Goal: Transaction & Acquisition: Purchase product/service

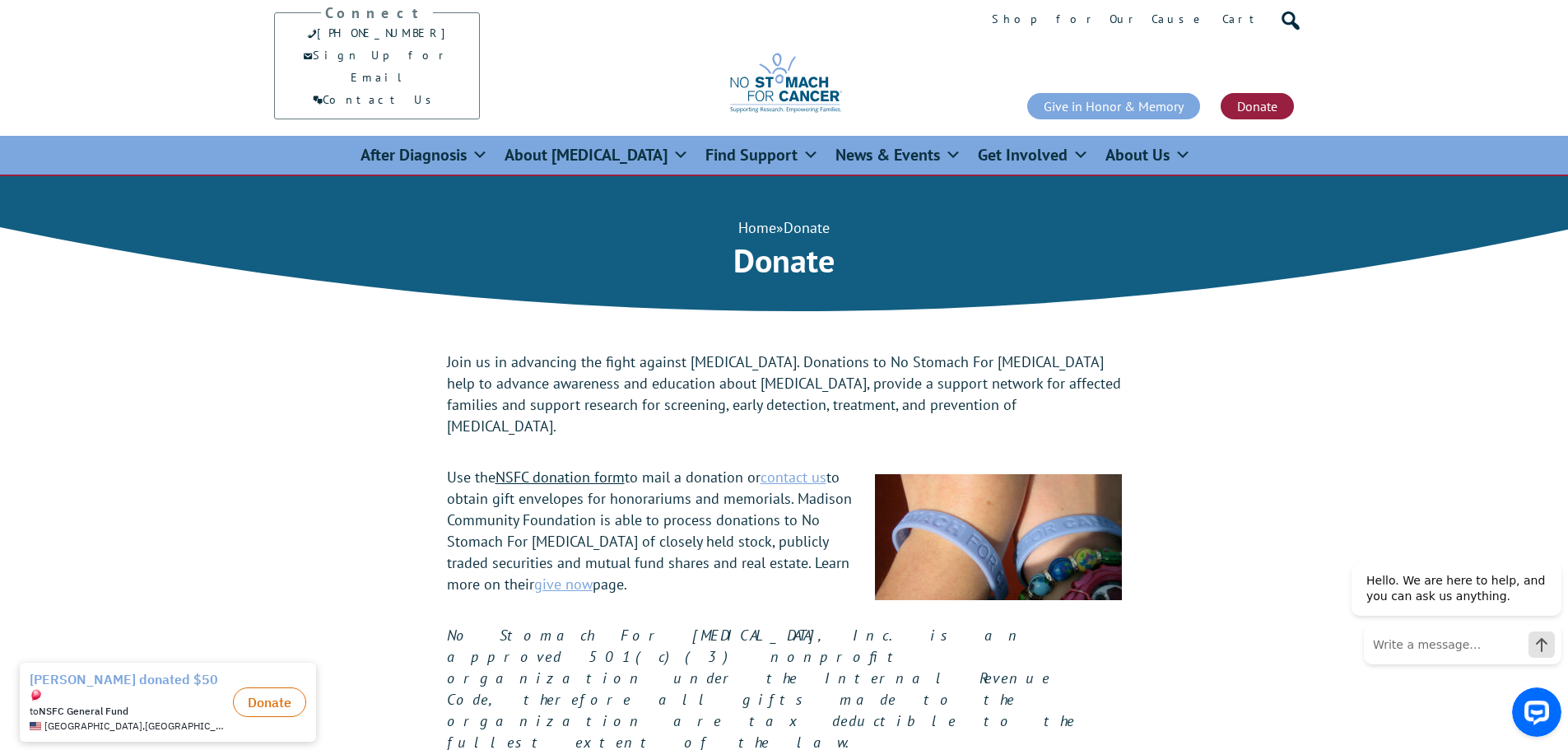
click at [592, 467] on link "NSFC donation form" at bounding box center [560, 477] width 129 height 19
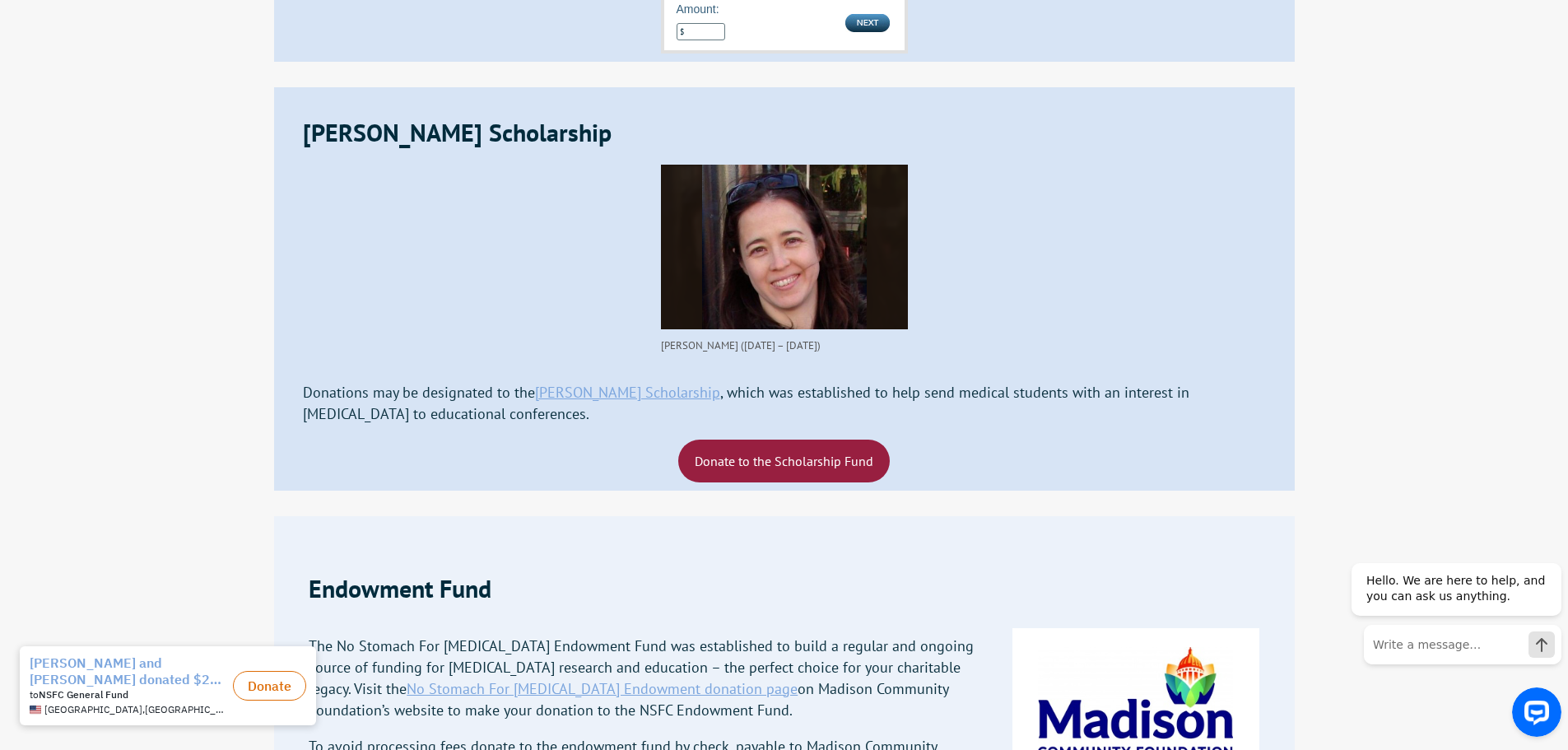
scroll to position [3044, 0]
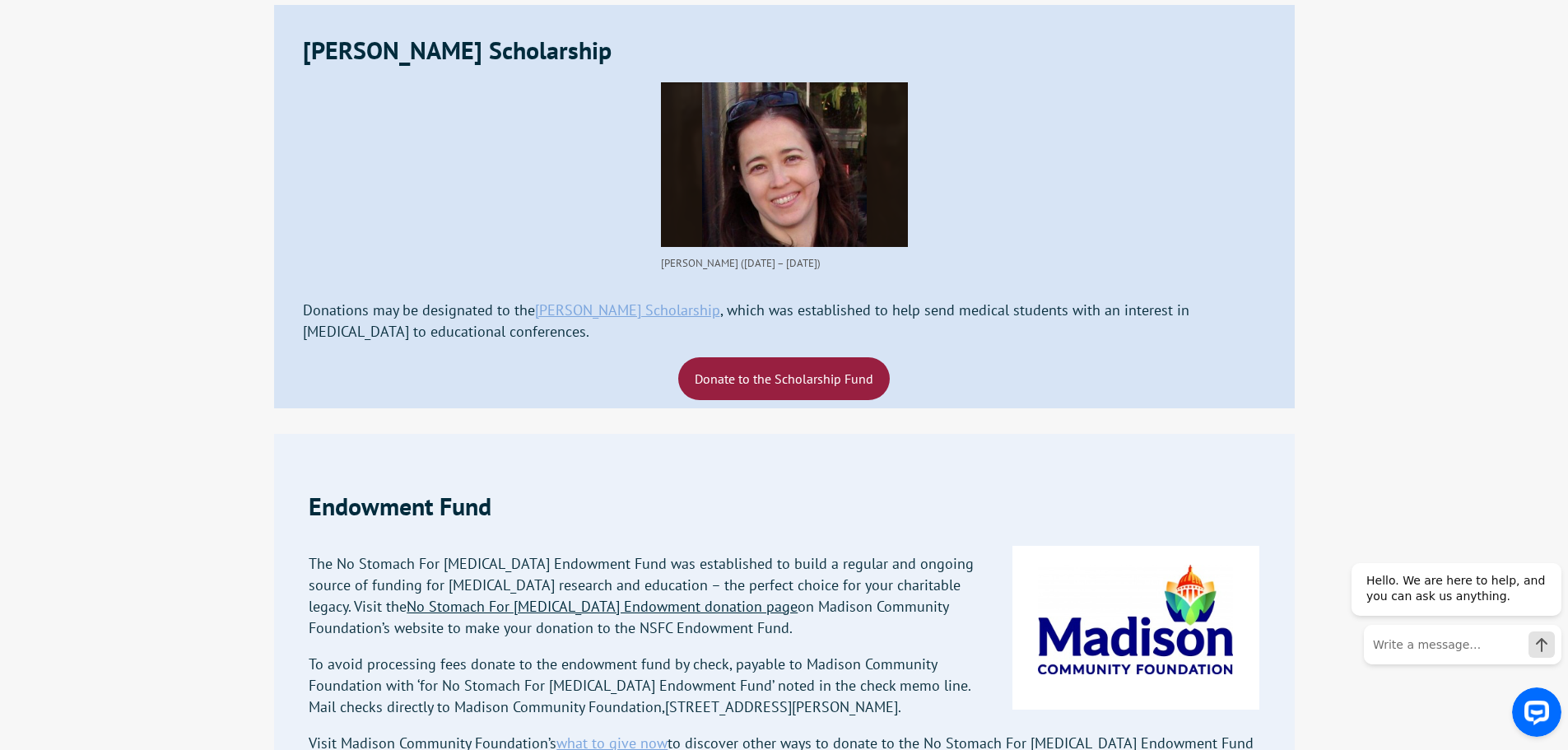
click at [613, 597] on link "No Stomach For [MEDICAL_DATA] Endowment donation page" at bounding box center [602, 606] width 391 height 19
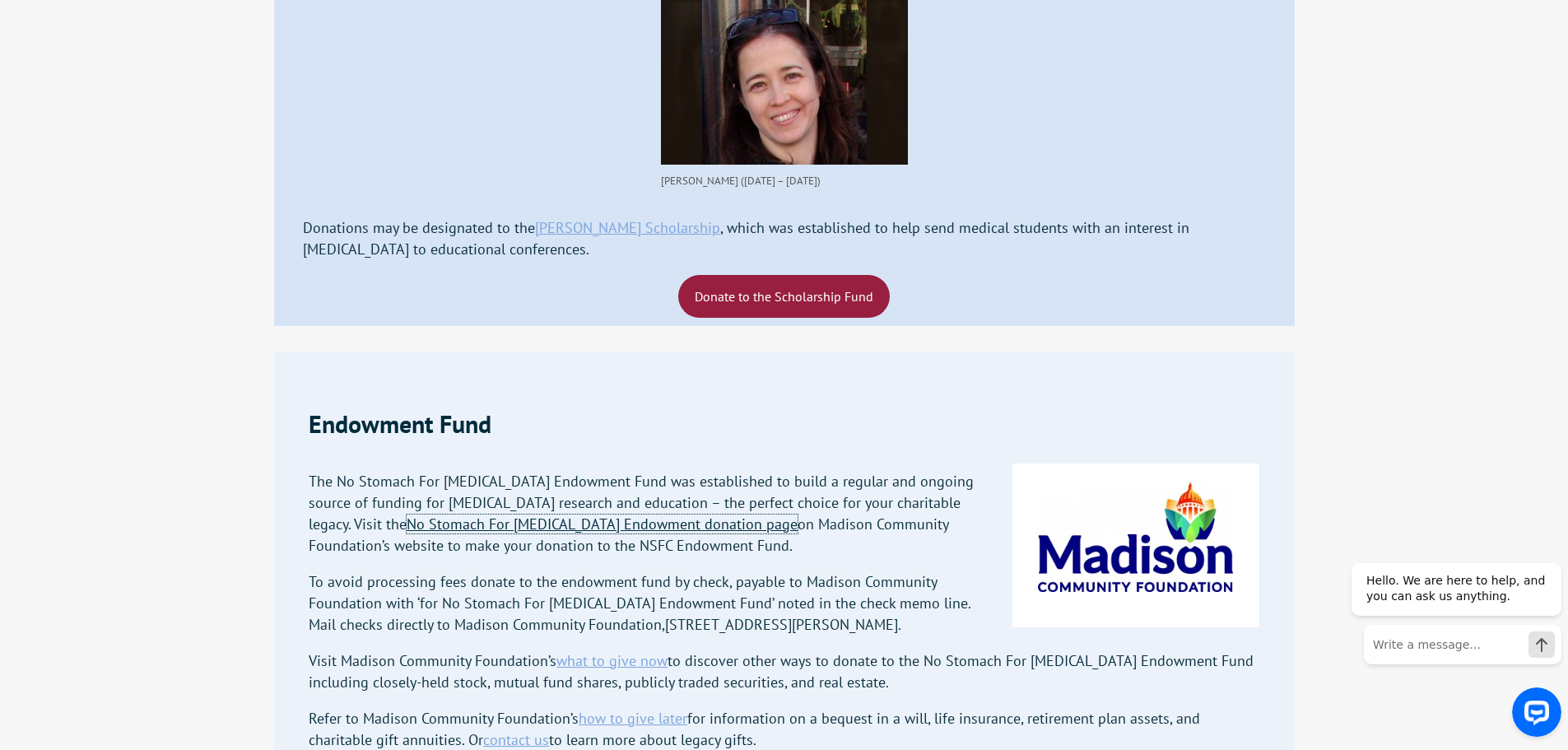
scroll to position [3209, 0]
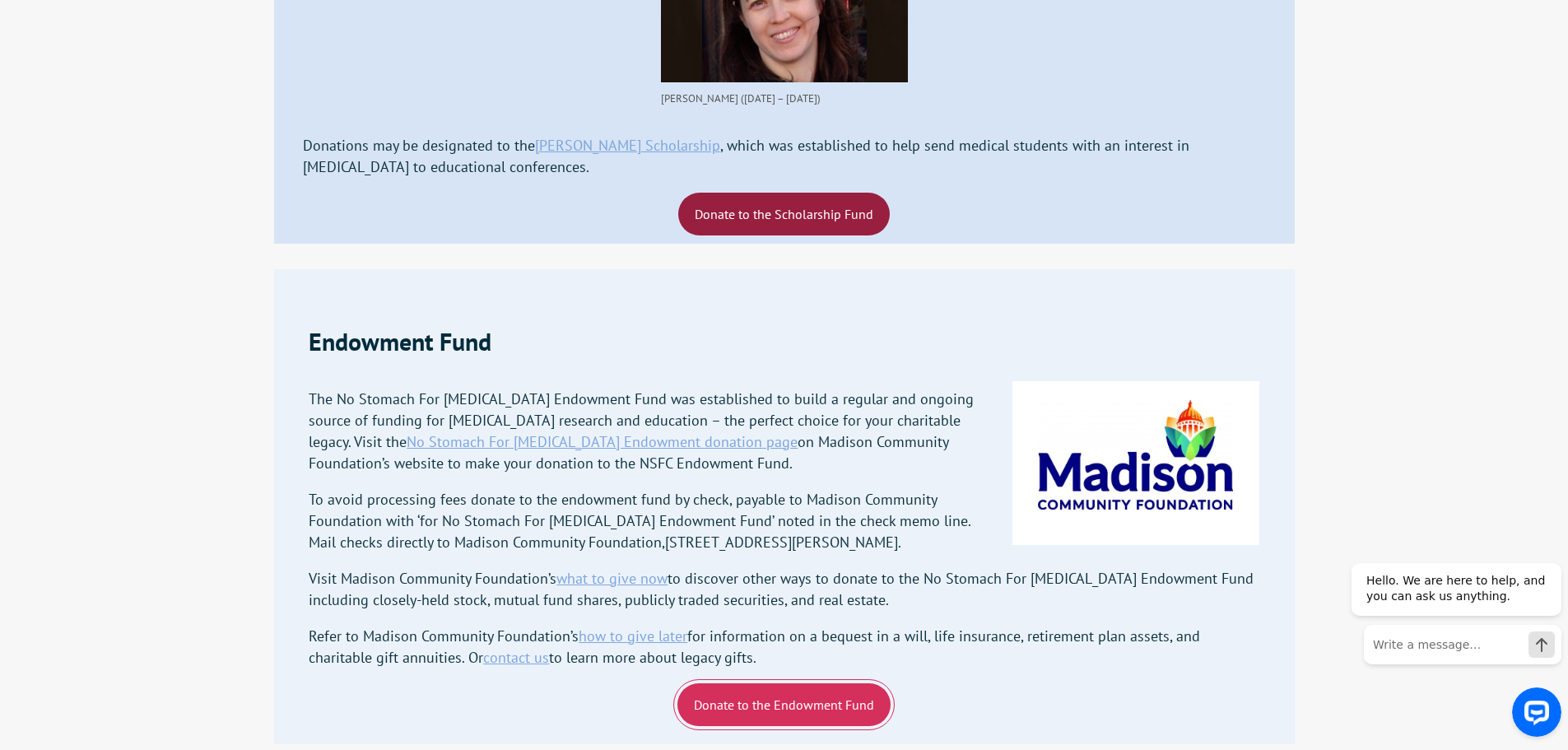
click at [726, 683] on link "Donate to the Endowment Fund" at bounding box center [784, 704] width 213 height 43
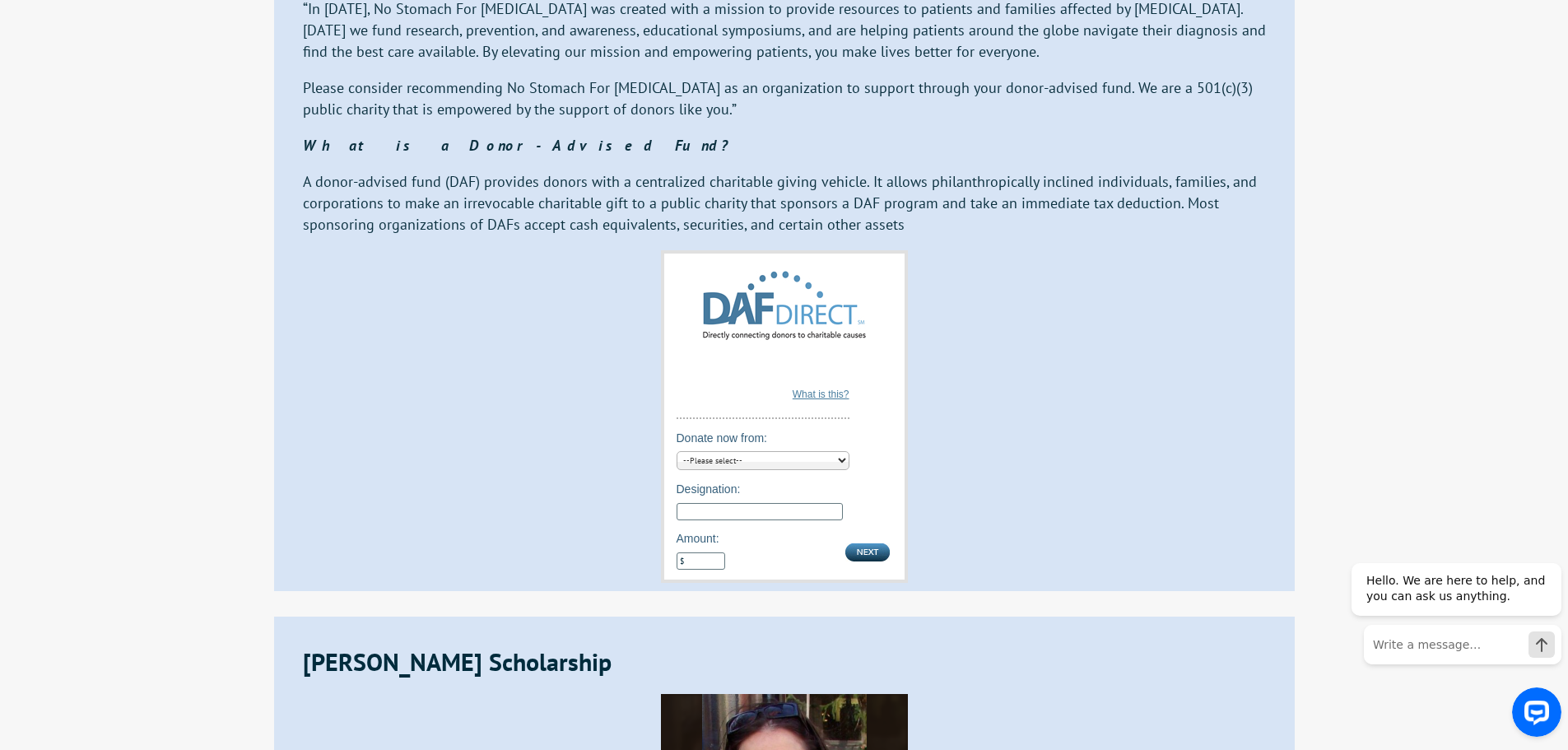
scroll to position [2351, 0]
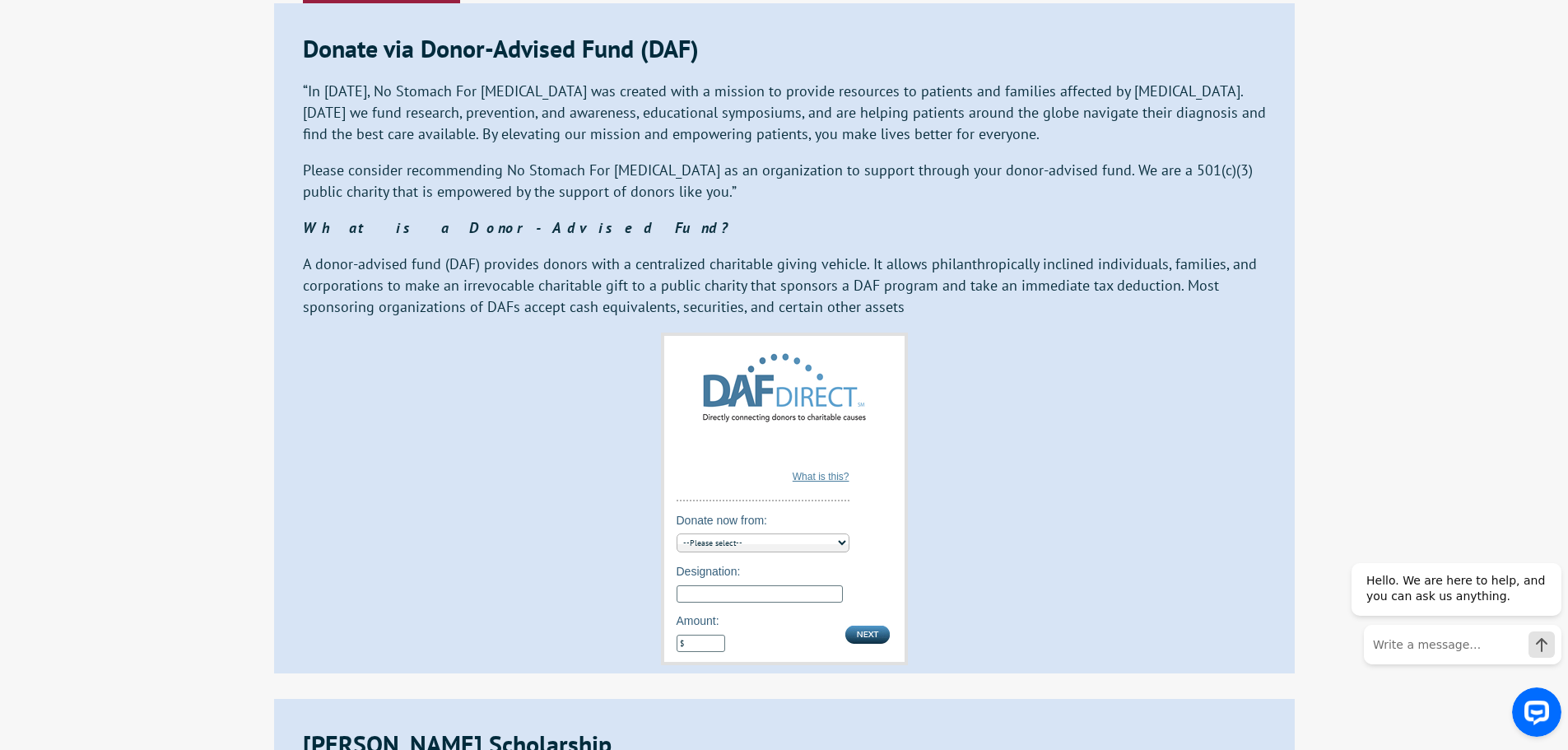
click at [740, 534] on select "--Please select-- Fidelity Charitable DAFgiving360 BNY Mellon" at bounding box center [763, 543] width 173 height 19
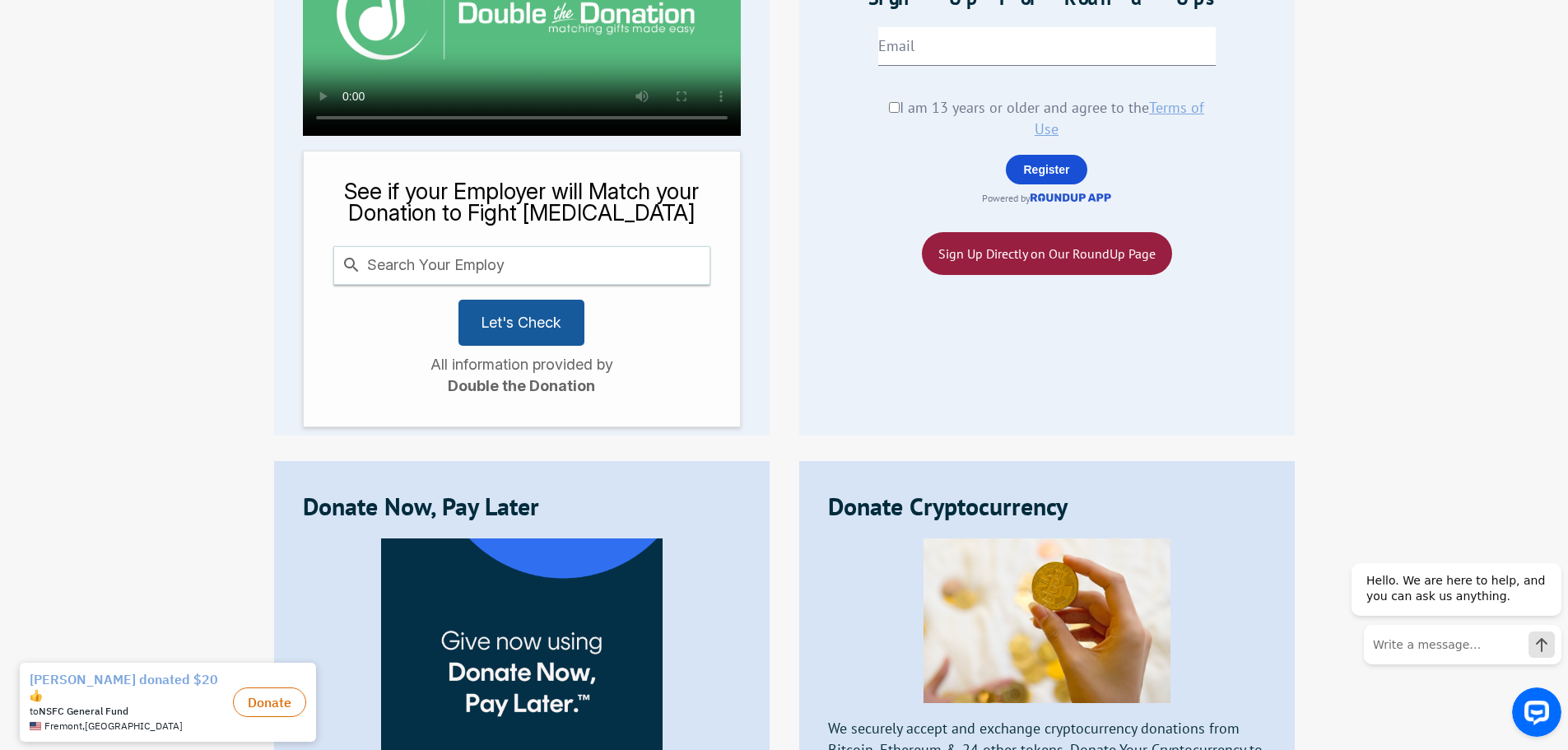
scroll to position [952, 0]
